Goal: Task Accomplishment & Management: Use online tool/utility

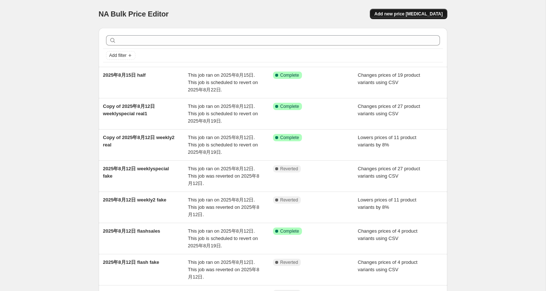
click at [421, 12] on span "Add new price change job" at bounding box center [408, 14] width 68 height 6
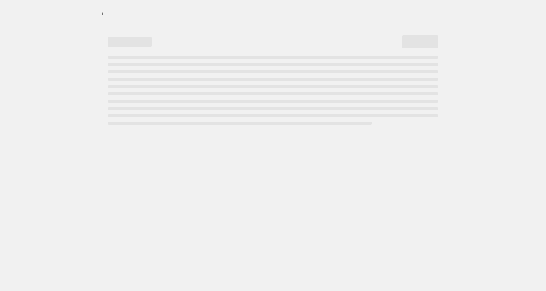
select select "percentage"
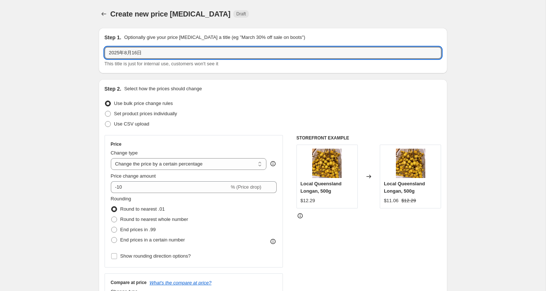
drag, startPoint x: 146, startPoint y: 53, endPoint x: 291, endPoint y: 64, distance: 145.6
click at [291, 64] on div "2025年8月16日 This title is just for internal use, customers won't see it" at bounding box center [272, 57] width 337 height 21
type input "2025年8月16日 half price2"
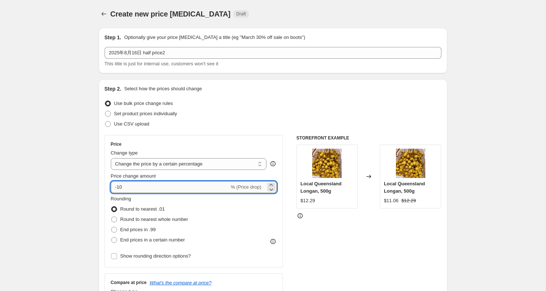
click at [163, 184] on input "-10" at bounding box center [170, 187] width 118 height 12
type input "-1"
type input "-8"
click at [271, 128] on div "Use CSV upload" at bounding box center [272, 124] width 337 height 10
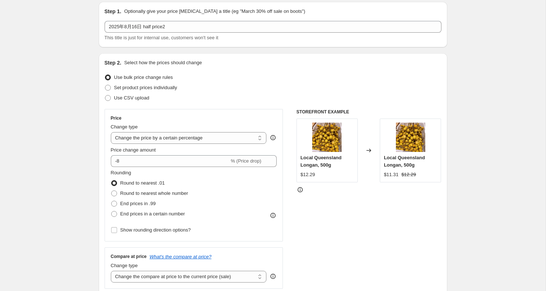
scroll to position [93, 0]
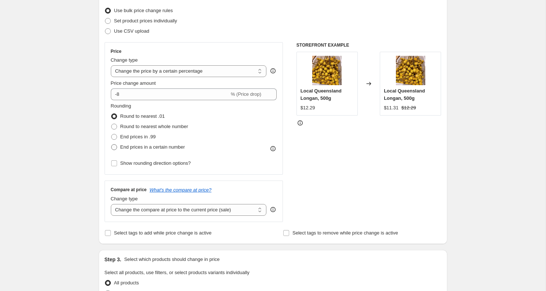
click at [153, 146] on span "End prices in a certain number" at bounding box center [152, 146] width 65 height 5
click at [111, 144] on input "End prices in a certain number" at bounding box center [111, 144] width 0 height 0
radio input "true"
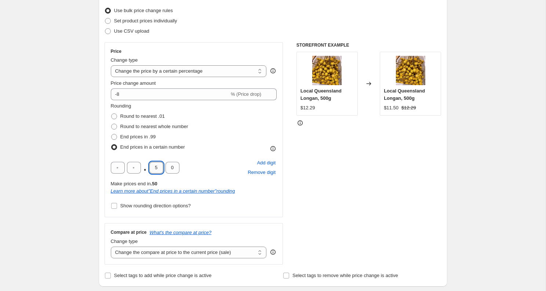
click at [157, 167] on input "5" at bounding box center [156, 168] width 14 height 12
type input "0"
click at [70, 180] on div "Create new price change job. This page is ready Create new price change job Dra…" at bounding box center [272, 294] width 545 height 775
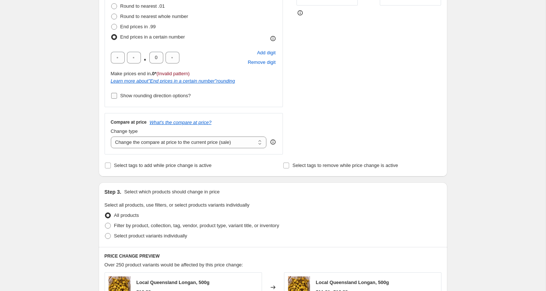
scroll to position [245, 0]
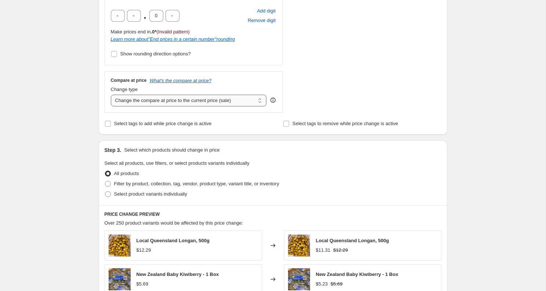
click at [210, 102] on select "Change the compare at price to the current price (sale) Change the compare at p…" at bounding box center [189, 101] width 156 height 12
select select "no_change"
click at [111, 95] on select "Change the compare at price to the current price (sale) Change the compare at p…" at bounding box center [189, 101] width 156 height 12
click at [295, 159] on div "Step 3. Select which products should change in price Select all products, use f…" at bounding box center [273, 172] width 348 height 65
click at [165, 125] on span "Select tags to add while price change is active" at bounding box center [163, 123] width 98 height 5
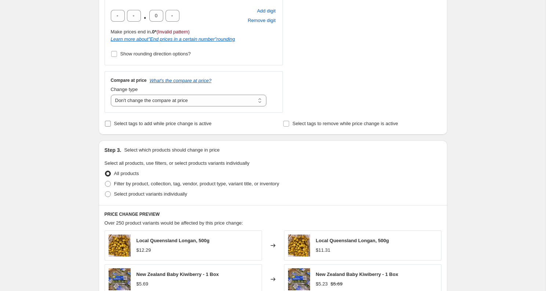
click at [111, 125] on input "Select tags to add while price change is active" at bounding box center [108, 124] width 6 height 6
checkbox input "true"
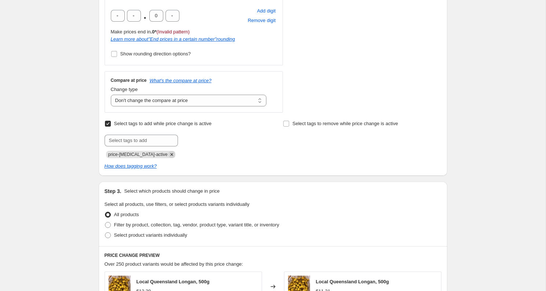
click at [168, 156] on icon "Remove price-change-job-active" at bounding box center [171, 154] width 7 height 7
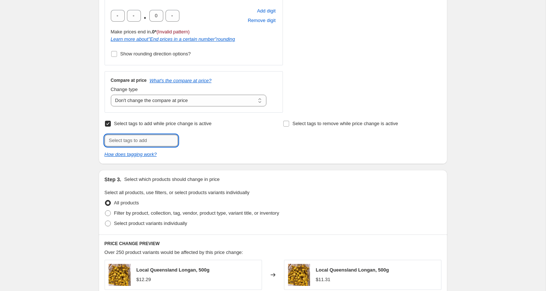
click at [158, 146] on input "text" at bounding box center [140, 141] width 73 height 12
type input "half-price"
click at [207, 140] on span "half-price" at bounding box center [204, 139] width 20 height 5
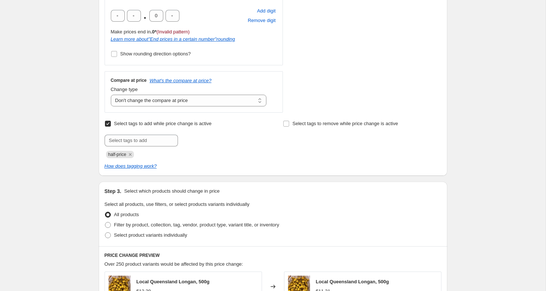
click at [250, 158] on div "Select tags to add while price change is active Submit half-price Select tags t…" at bounding box center [272, 143] width 337 height 51
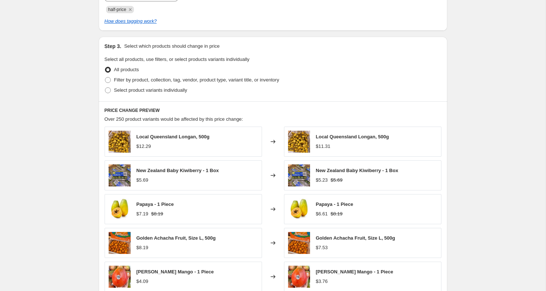
scroll to position [449, 0]
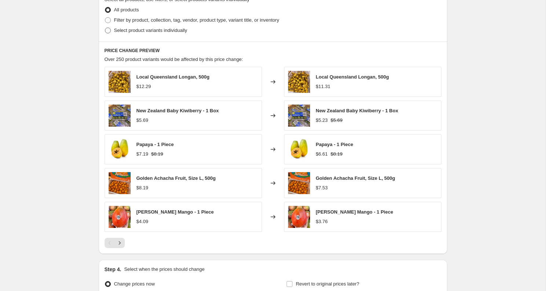
click at [166, 32] on span "Select product variants individually" at bounding box center [150, 29] width 73 height 5
click at [105, 28] on input "Select product variants individually" at bounding box center [105, 27] width 0 height 0
radio input "true"
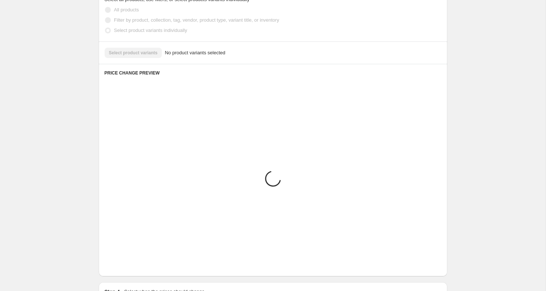
scroll to position [363, 0]
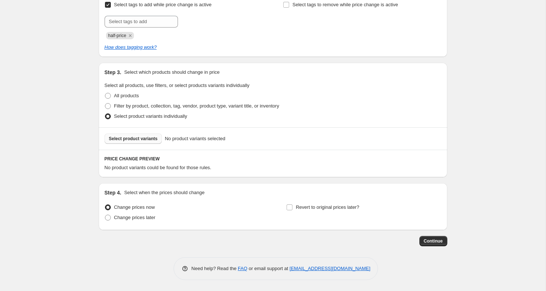
click at [134, 140] on span "Select product variants" at bounding box center [133, 139] width 49 height 6
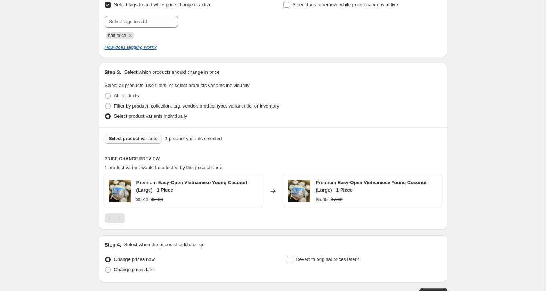
click at [123, 136] on span "Select product variants" at bounding box center [133, 139] width 49 height 6
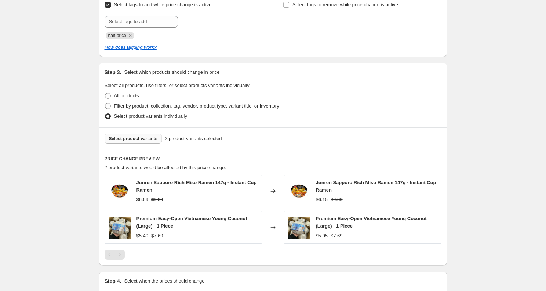
click at [134, 141] on span "Select product variants" at bounding box center [133, 139] width 49 height 6
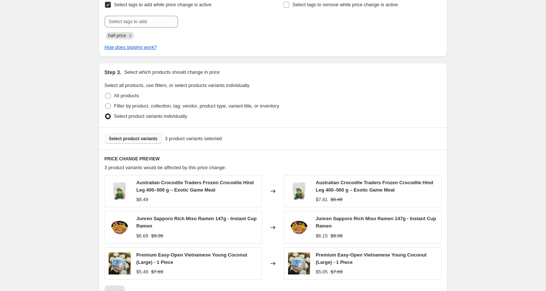
click at [135, 142] on button "Select product variants" at bounding box center [133, 138] width 58 height 10
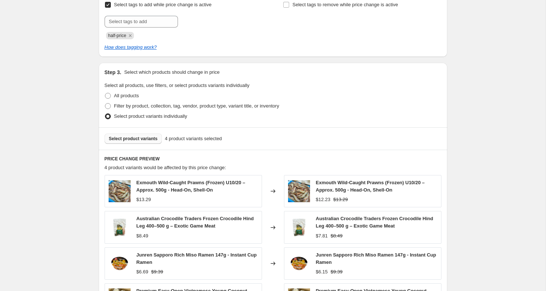
click at [130, 141] on span "Select product variants" at bounding box center [133, 139] width 49 height 6
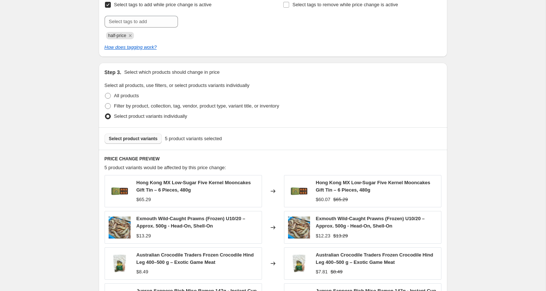
click at [128, 137] on span "Select product variants" at bounding box center [133, 139] width 49 height 6
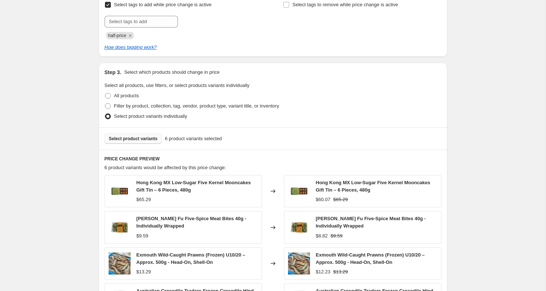
click at [143, 134] on button "Select product variants" at bounding box center [133, 138] width 58 height 10
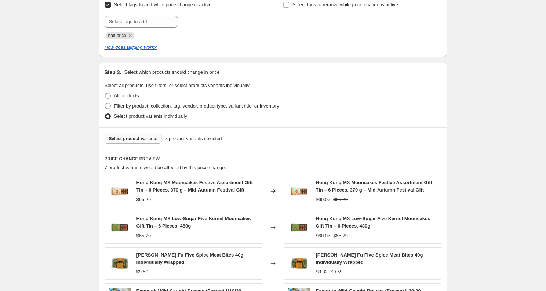
click at [130, 138] on span "Select product variants" at bounding box center [133, 139] width 49 height 6
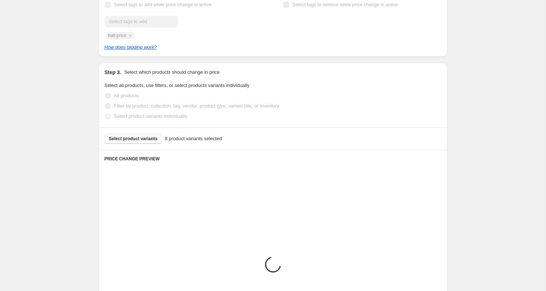
click at [477, 97] on div "Create new price change job. This page is ready Create new price change job Dra…" at bounding box center [272, 56] width 545 height 839
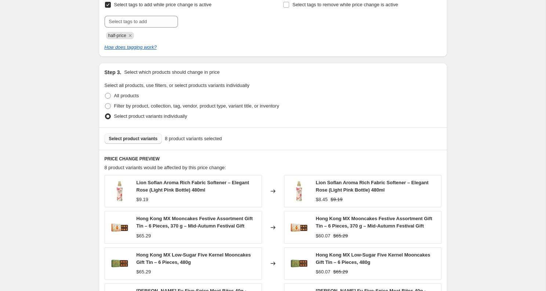
click at [151, 134] on button "Select product variants" at bounding box center [133, 138] width 58 height 10
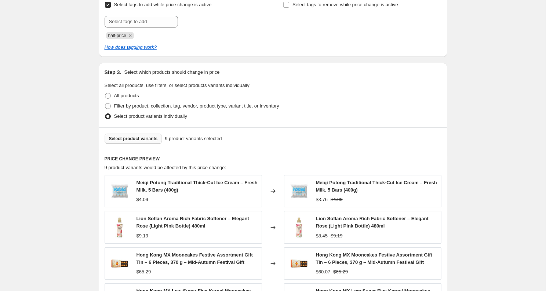
click at [148, 136] on span "Select product variants" at bounding box center [133, 139] width 49 height 6
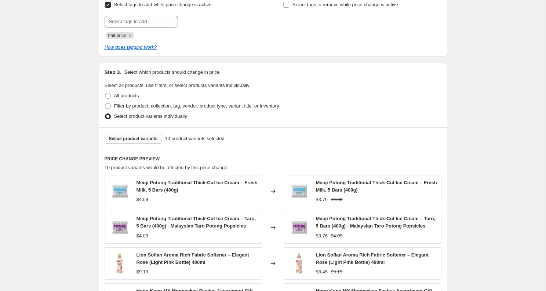
click at [138, 137] on span "Select product variants" at bounding box center [133, 139] width 49 height 6
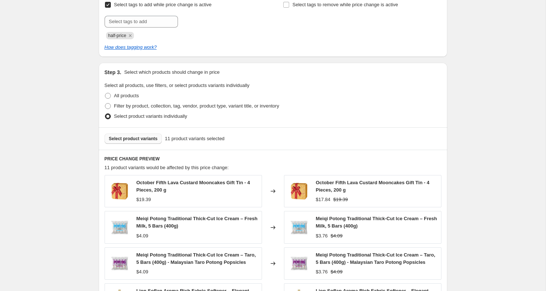
click at [133, 141] on span "Select product variants" at bounding box center [133, 139] width 49 height 6
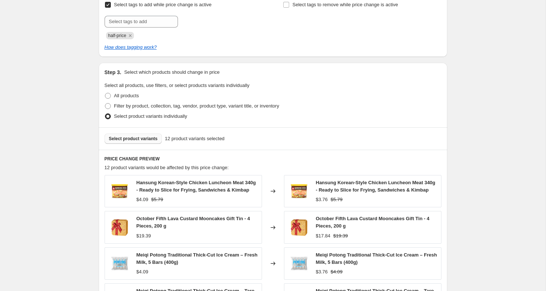
click at [135, 139] on span "Select product variants" at bounding box center [133, 139] width 49 height 6
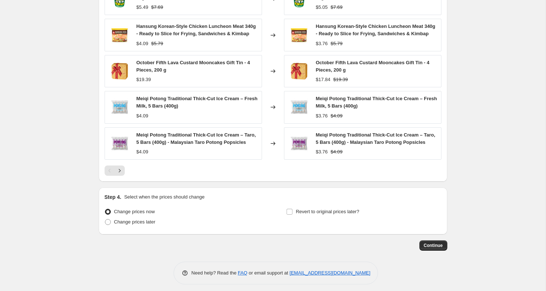
scroll to position [575, 0]
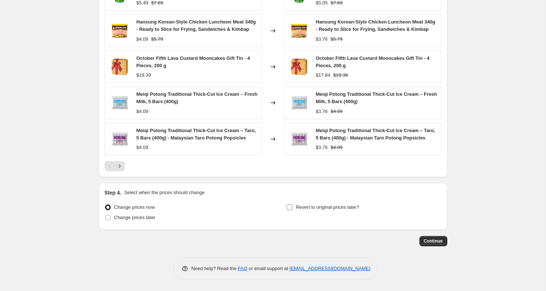
click at [304, 202] on label "Revert to original prices later?" at bounding box center [322, 207] width 73 height 10
click at [292, 204] on input "Revert to original prices later?" at bounding box center [289, 207] width 6 height 6
checkbox input "true"
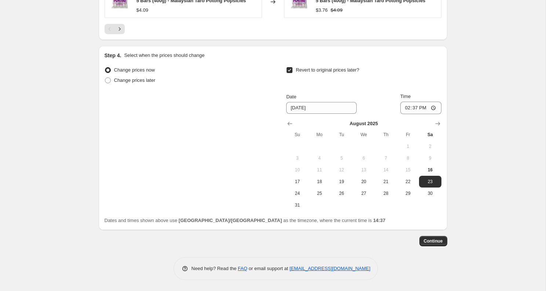
scroll to position [712, 0]
click at [413, 180] on span "22" at bounding box center [408, 182] width 16 height 6
type input "8/22/2025"
click at [413, 110] on input "14:37" at bounding box center [420, 108] width 41 height 12
type input "22:00"
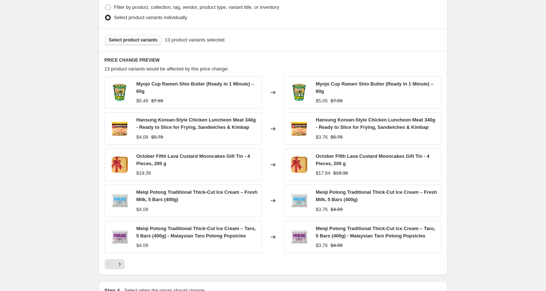
scroll to position [662, 0]
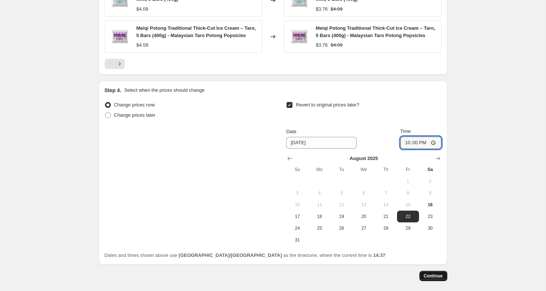
click at [433, 281] on button "Continue" at bounding box center [433, 276] width 28 height 10
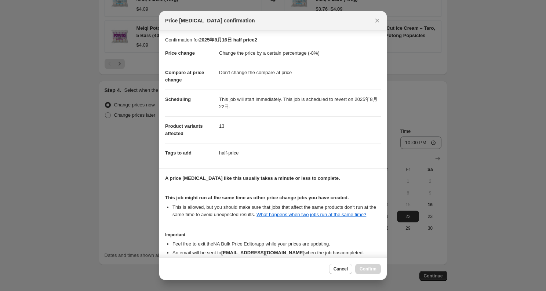
scroll to position [52, 0]
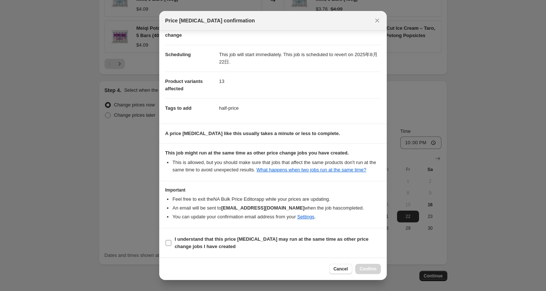
click at [214, 246] on b "I understand that this price change job may run at the same time as other price…" at bounding box center [272, 242] width 194 height 13
click at [171, 246] on input "I understand that this price change job may run at the same time as other price…" at bounding box center [168, 243] width 6 height 6
checkbox input "true"
click at [370, 268] on span "Confirm" at bounding box center [367, 269] width 17 height 6
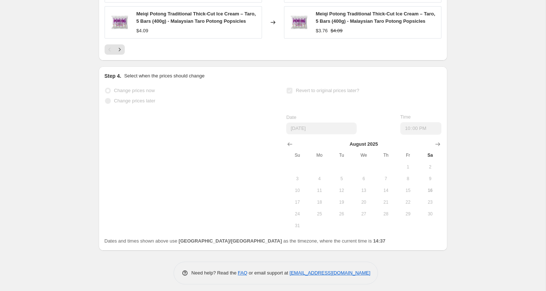
scroll to position [748, 0]
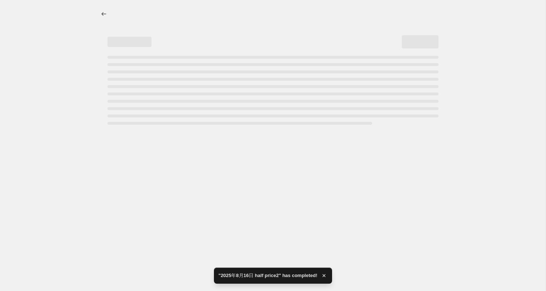
select select "percentage"
select select "no_change"
